Goal: Task Accomplishment & Management: Manage account settings

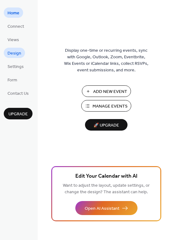
drag, startPoint x: 6, startPoint y: 51, endPoint x: 9, endPoint y: 51, distance: 3.5
click at [7, 51] on link "Design" at bounding box center [14, 53] width 21 height 10
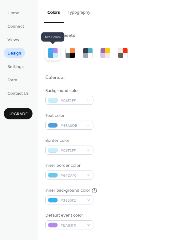
click at [50, 53] on div at bounding box center [50, 55] width 5 height 5
click at [46, 56] on div at bounding box center [52, 53] width 15 height 15
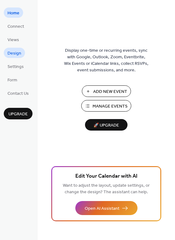
click at [11, 53] on span "Design" at bounding box center [14, 53] width 14 height 7
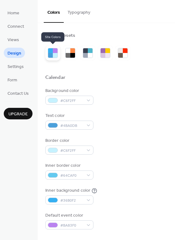
click at [54, 50] on div at bounding box center [55, 50] width 5 height 5
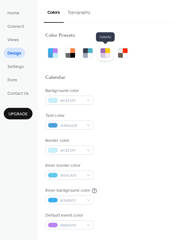
click at [103, 52] on div at bounding box center [102, 50] width 5 height 5
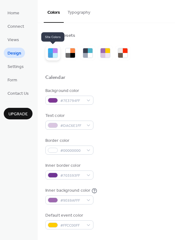
click at [48, 51] on div at bounding box center [50, 50] width 5 height 5
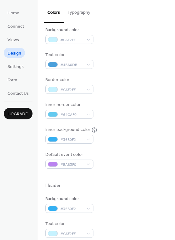
scroll to position [62, 0]
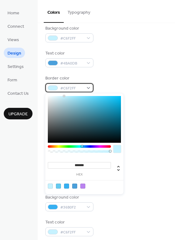
click at [89, 86] on div "#C6F2FF" at bounding box center [69, 87] width 48 height 9
click at [84, 140] on div at bounding box center [84, 119] width 73 height 47
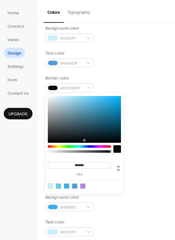
click at [74, 129] on div at bounding box center [84, 119] width 73 height 47
click at [90, 130] on div at bounding box center [84, 119] width 73 height 47
type input "*******"
click at [96, 131] on div at bounding box center [84, 119] width 73 height 47
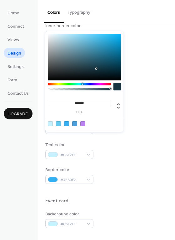
scroll to position [156, 0]
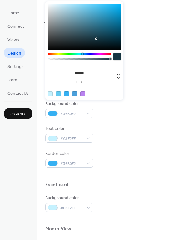
click at [143, 113] on div "Background color #36B0F2" at bounding box center [106, 109] width 122 height 17
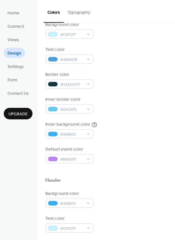
scroll to position [49, 0]
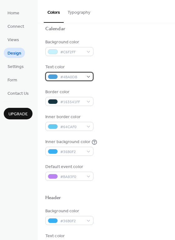
click at [86, 77] on div "#4BA0DB" at bounding box center [69, 76] width 48 height 9
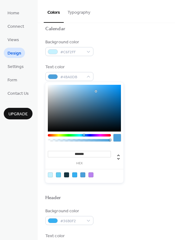
type input "*******"
click at [119, 130] on div at bounding box center [84, 108] width 73 height 47
click at [162, 95] on div "Border color #163541FF" at bounding box center [106, 97] width 122 height 17
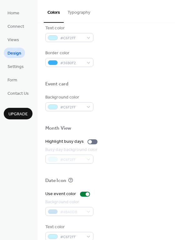
scroll to position [267, 0]
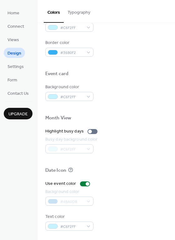
click at [22, 115] on span "Upgrade" at bounding box center [17, 114] width 19 height 7
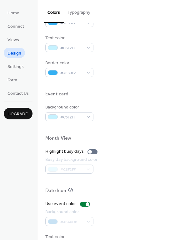
scroll to position [174, 0]
